Goal: Navigation & Orientation: Find specific page/section

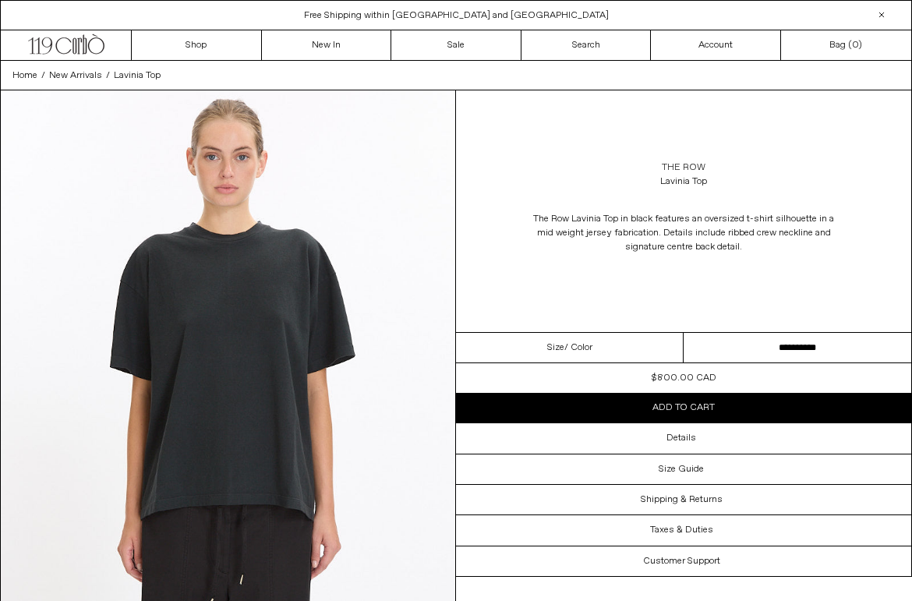
click at [687, 165] on link "the row" at bounding box center [684, 168] width 44 height 14
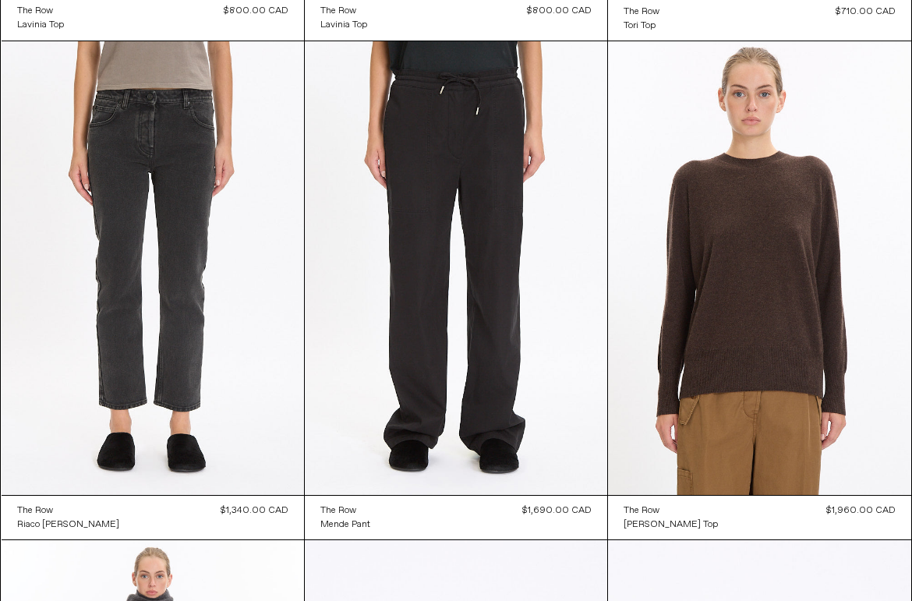
scroll to position [631, 0]
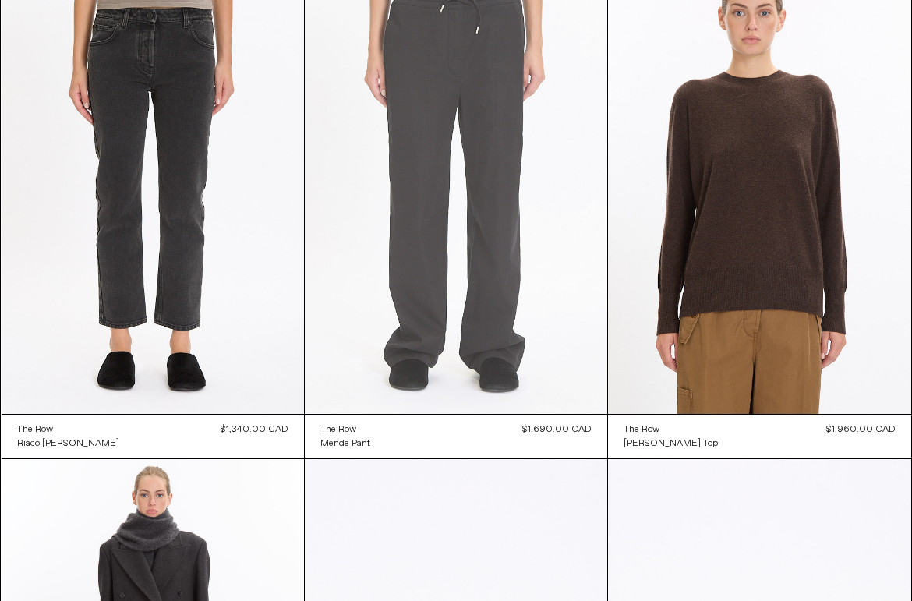
click at [424, 271] on at bounding box center [456, 187] width 302 height 454
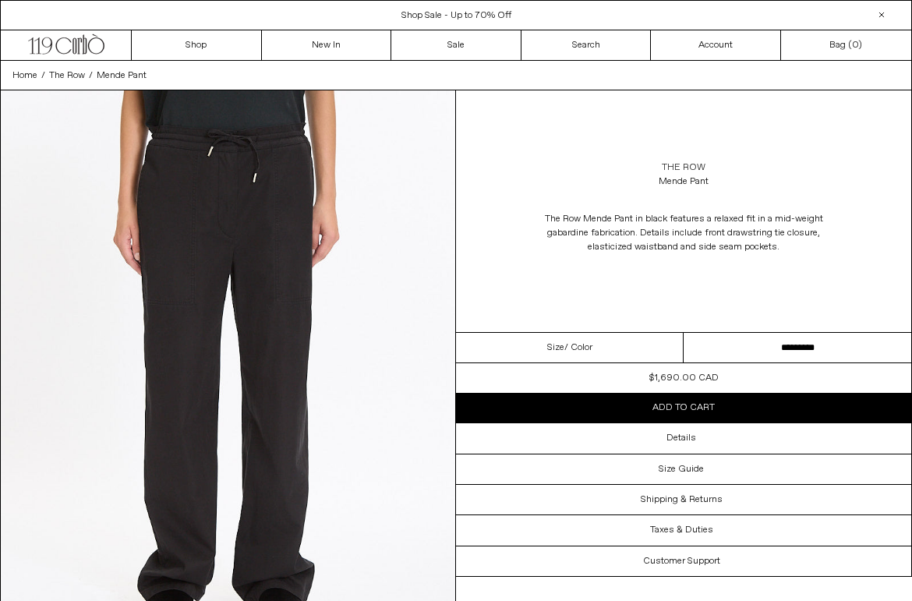
click at [676, 170] on link "The Row" at bounding box center [684, 168] width 44 height 14
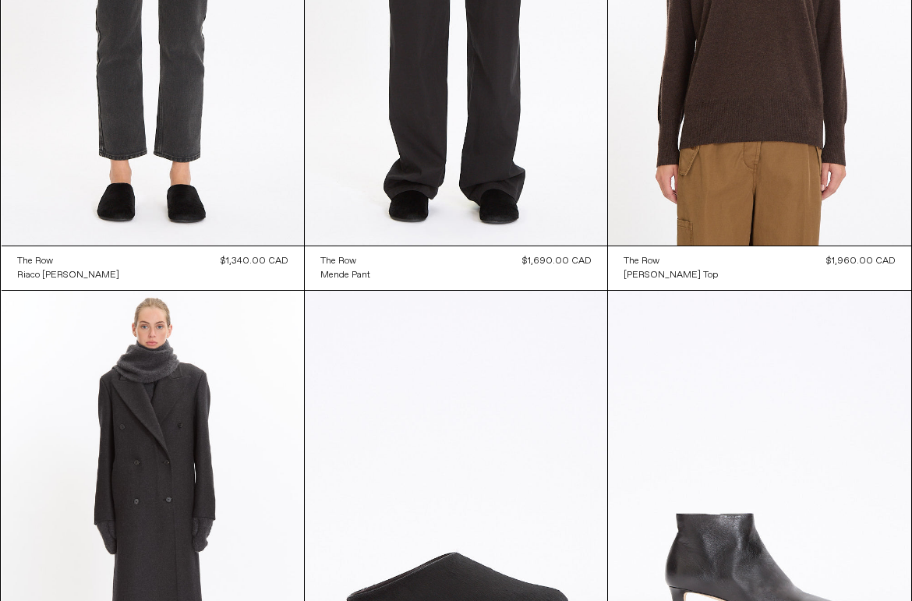
scroll to position [1007, 0]
